Goal: Browse casually

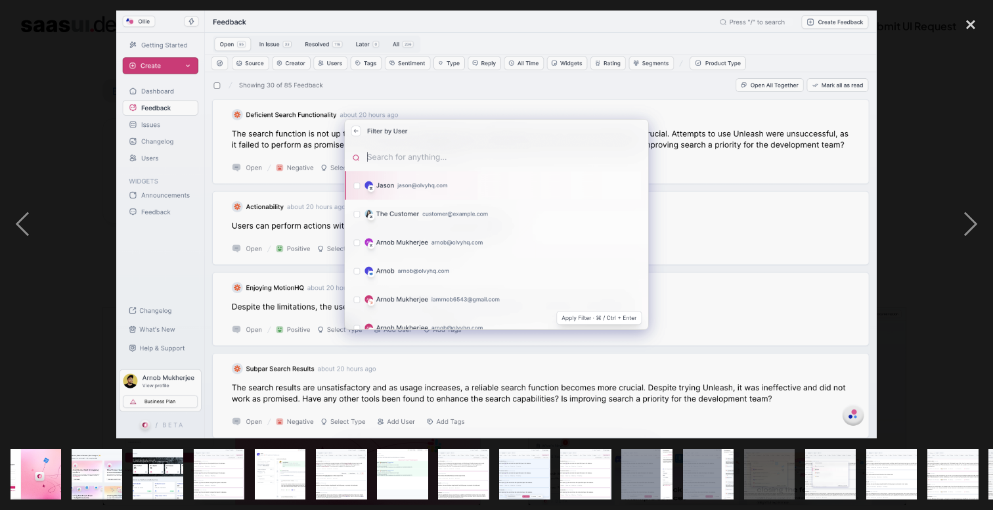
scroll to position [1872, 0]
click at [405, 275] on img at bounding box center [496, 225] width 760 height 428
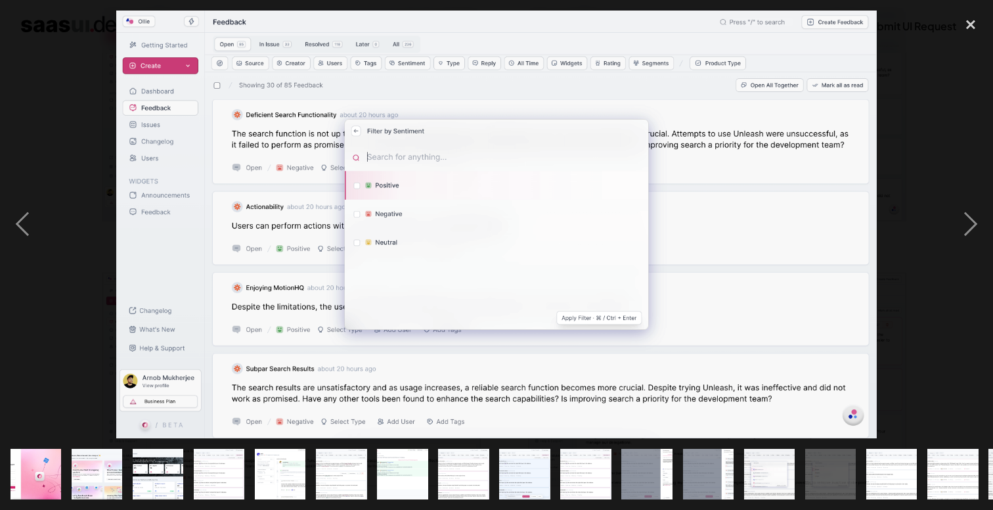
click at [550, 214] on img at bounding box center [496, 225] width 760 height 428
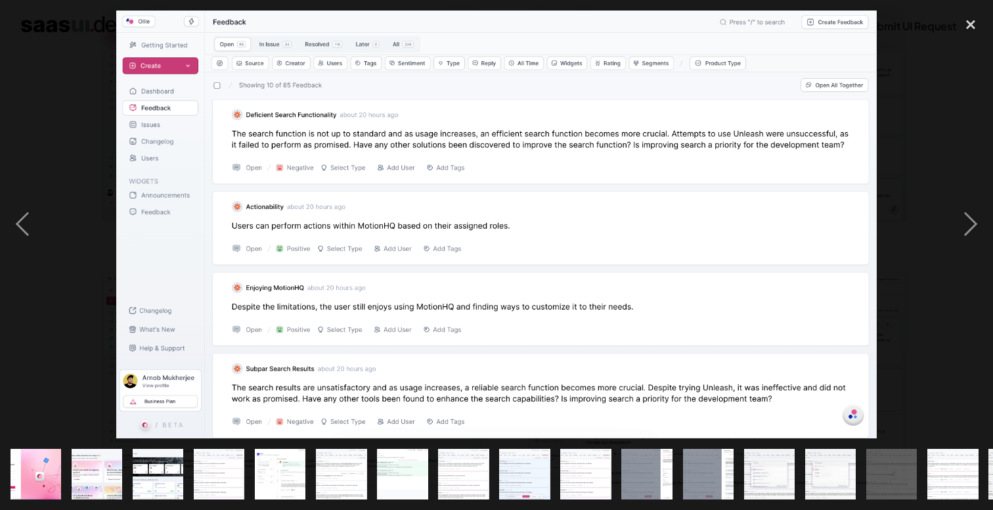
click at [348, 268] on img at bounding box center [496, 225] width 760 height 428
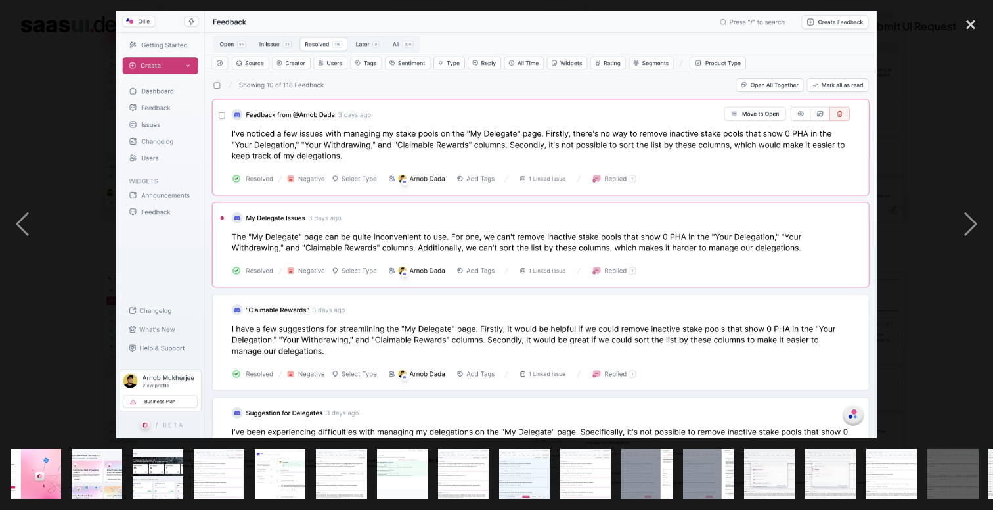
click at [427, 215] on img at bounding box center [496, 225] width 760 height 428
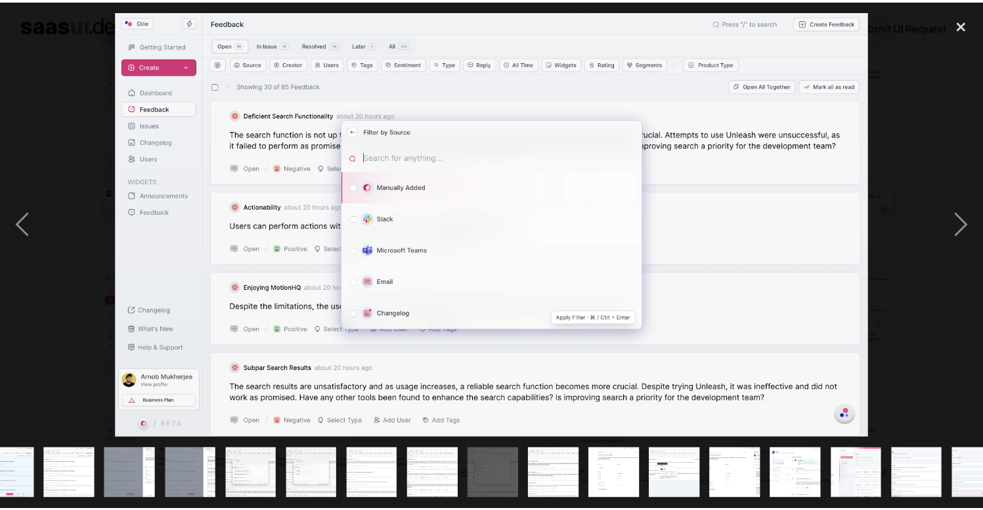
scroll to position [0, 546]
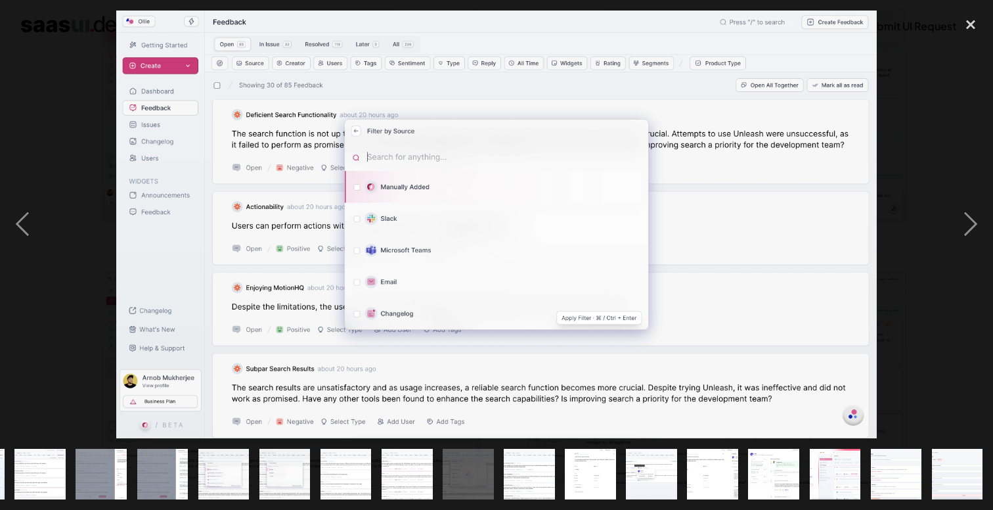
click at [502, 148] on img at bounding box center [496, 225] width 760 height 428
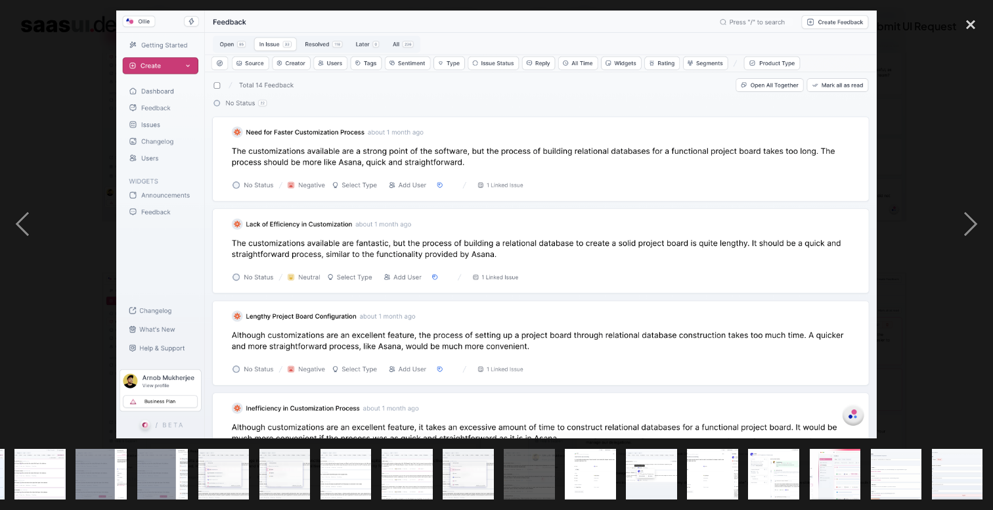
click at [502, 148] on img at bounding box center [496, 225] width 760 height 428
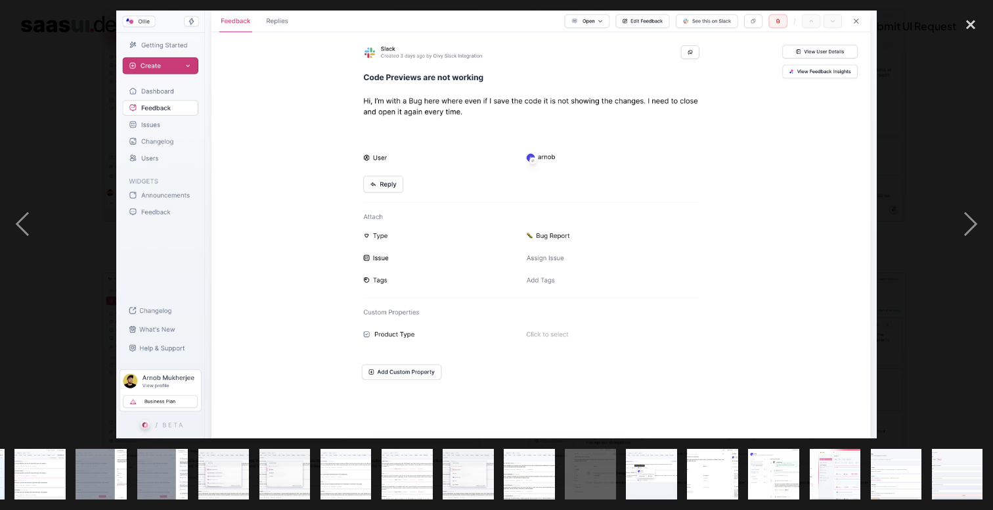
click at [480, 179] on img at bounding box center [496, 225] width 760 height 428
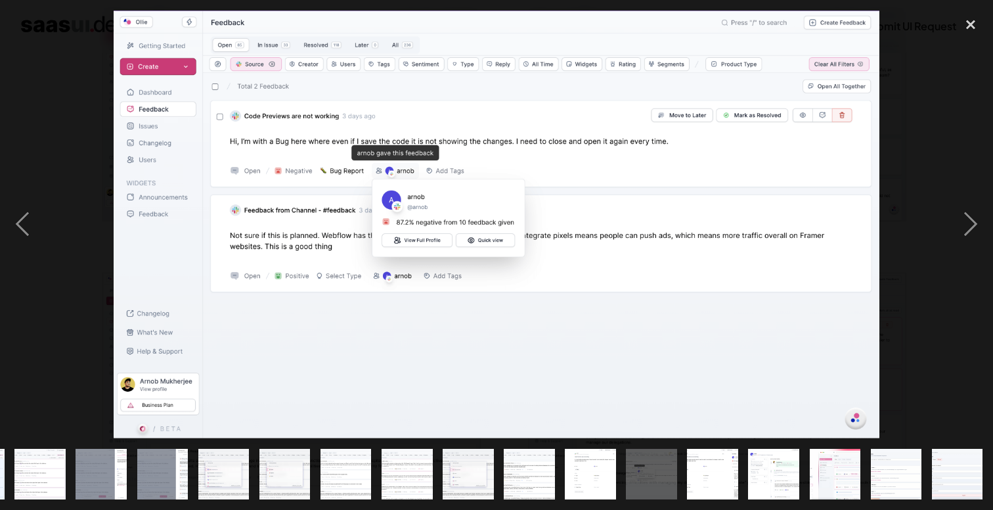
click at [480, 179] on img at bounding box center [497, 225] width 766 height 428
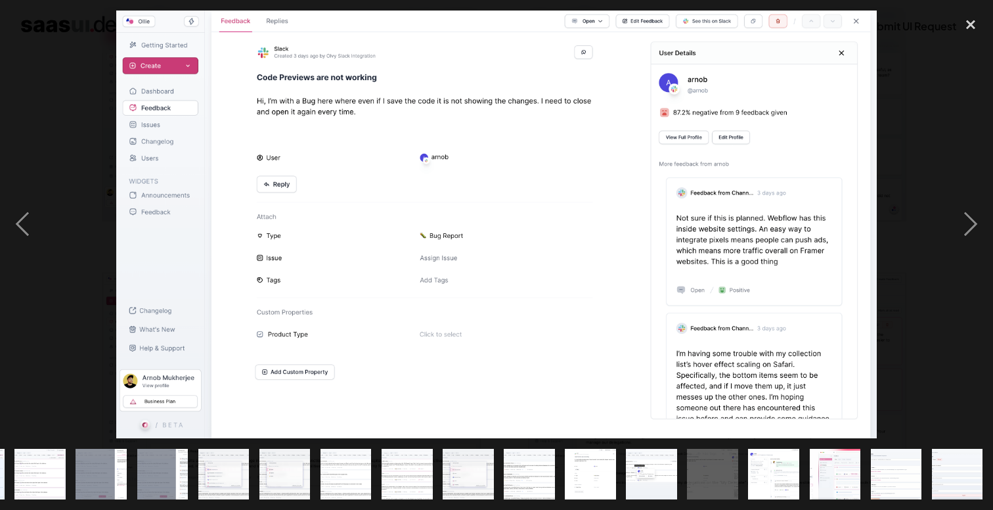
click at [480, 179] on img at bounding box center [496, 225] width 760 height 428
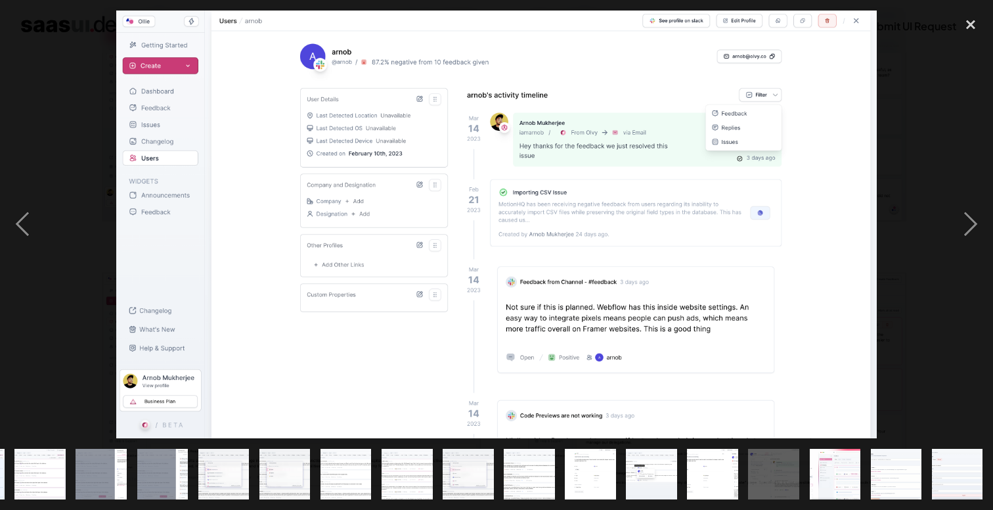
click at [392, 166] on img at bounding box center [496, 225] width 760 height 428
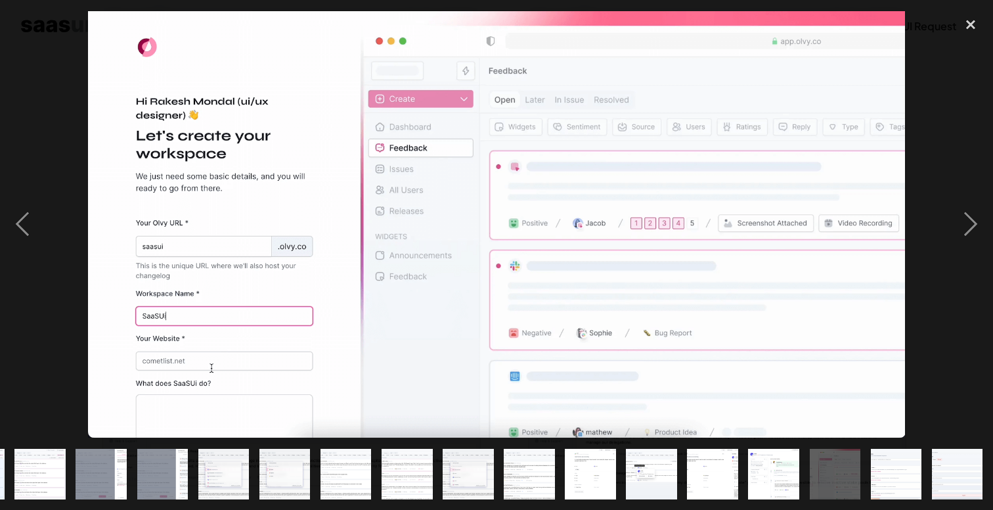
click at [306, 204] on img at bounding box center [496, 224] width 817 height 426
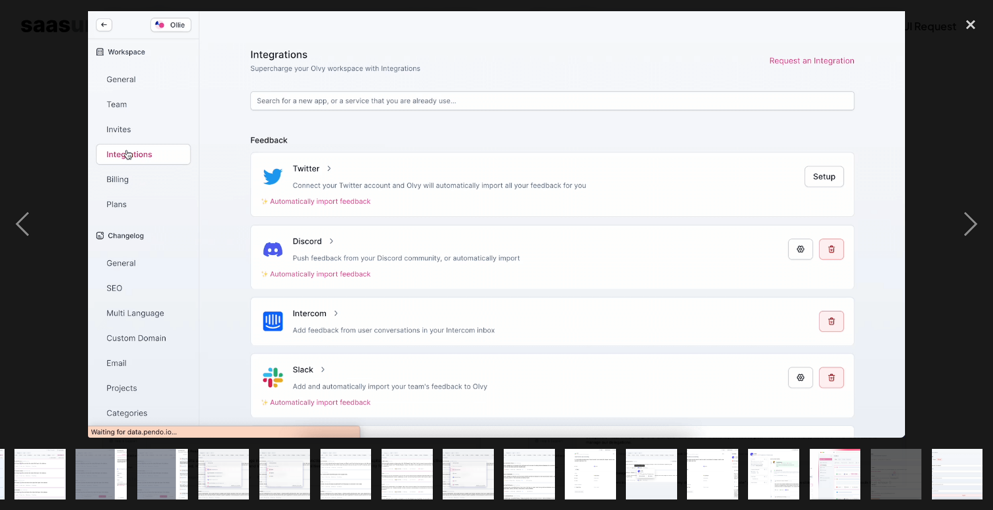
click at [307, 204] on img at bounding box center [496, 224] width 817 height 426
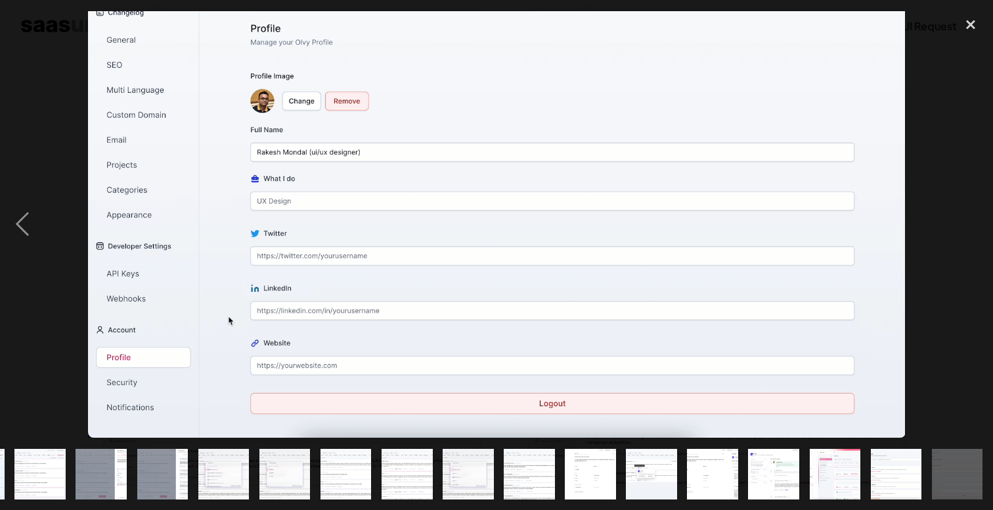
click at [307, 204] on img at bounding box center [496, 224] width 817 height 426
click at [219, 168] on img at bounding box center [496, 224] width 817 height 426
click at [449, 147] on img at bounding box center [496, 224] width 817 height 426
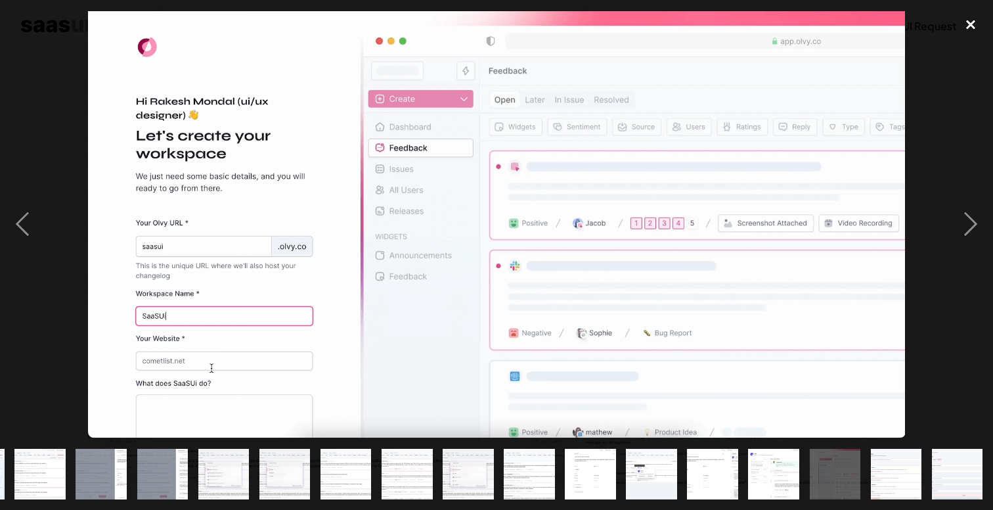
click at [973, 26] on div "close lightbox" at bounding box center [970, 25] width 45 height 29
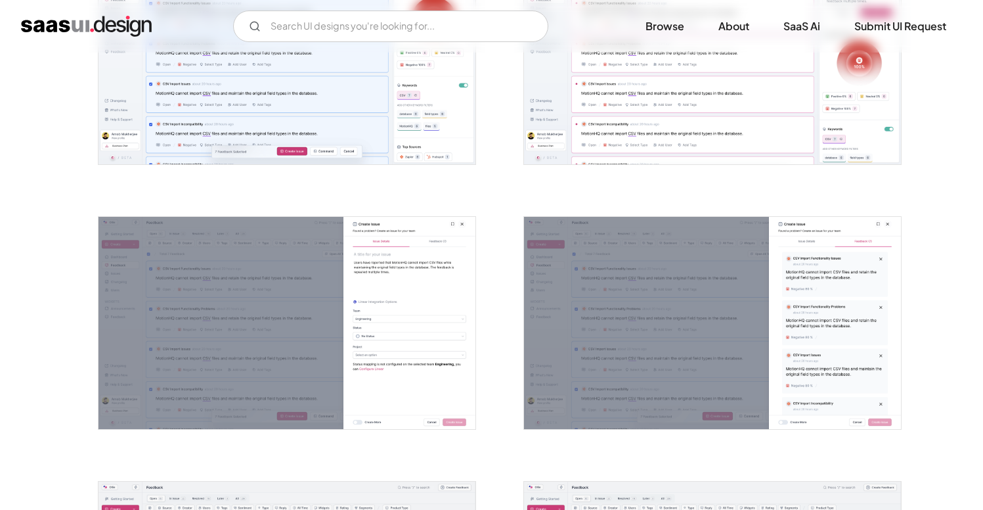
scroll to position [0, 0]
